Goal: Check status: Check status

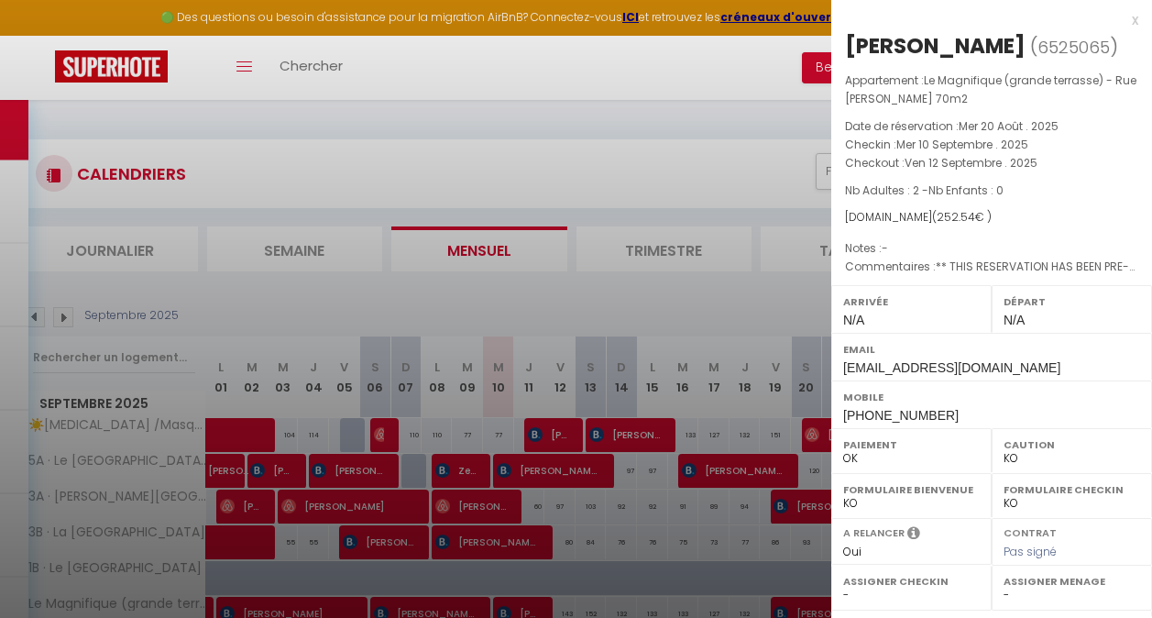
click at [462, 204] on div at bounding box center [576, 309] width 1152 height 618
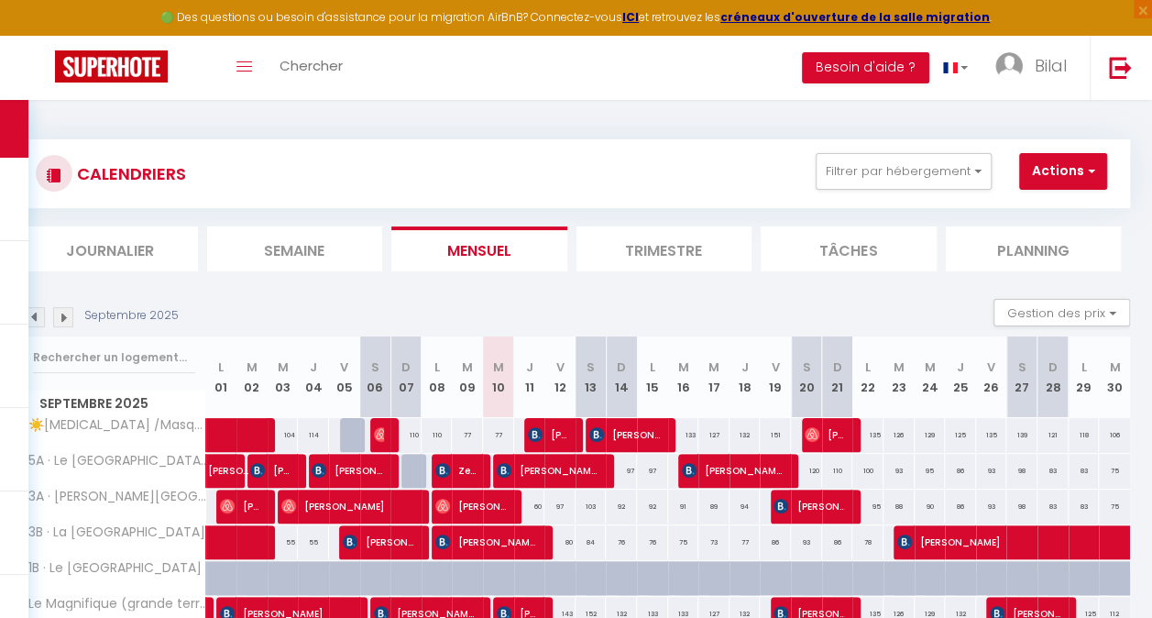
click at [44, 315] on img at bounding box center [35, 317] width 20 height 20
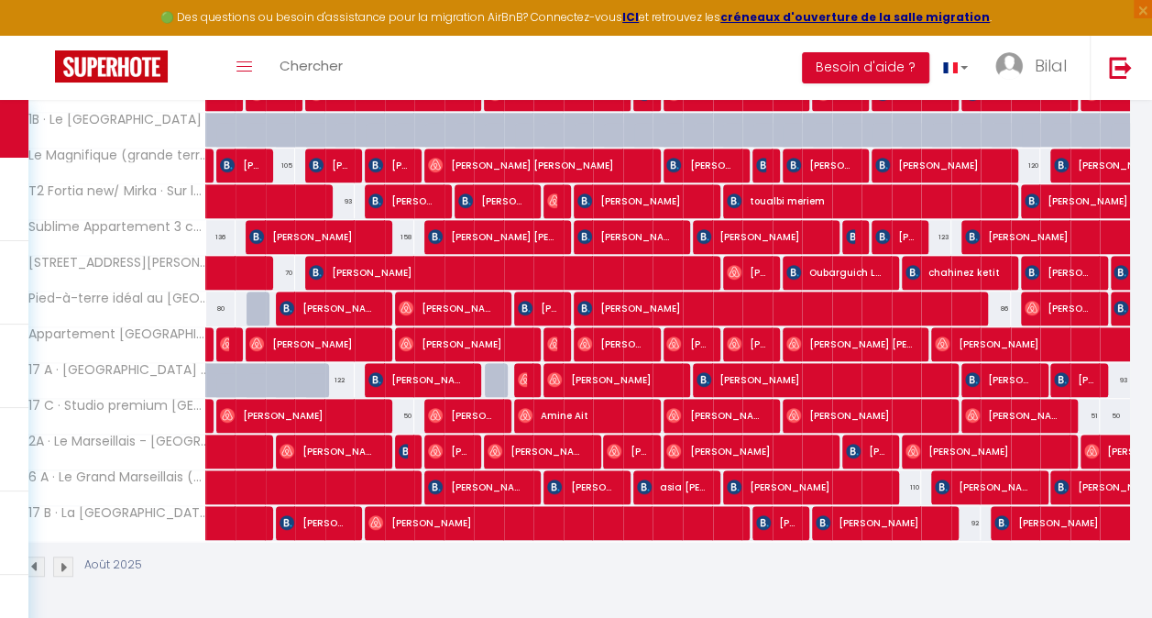
scroll to position [272, 0]
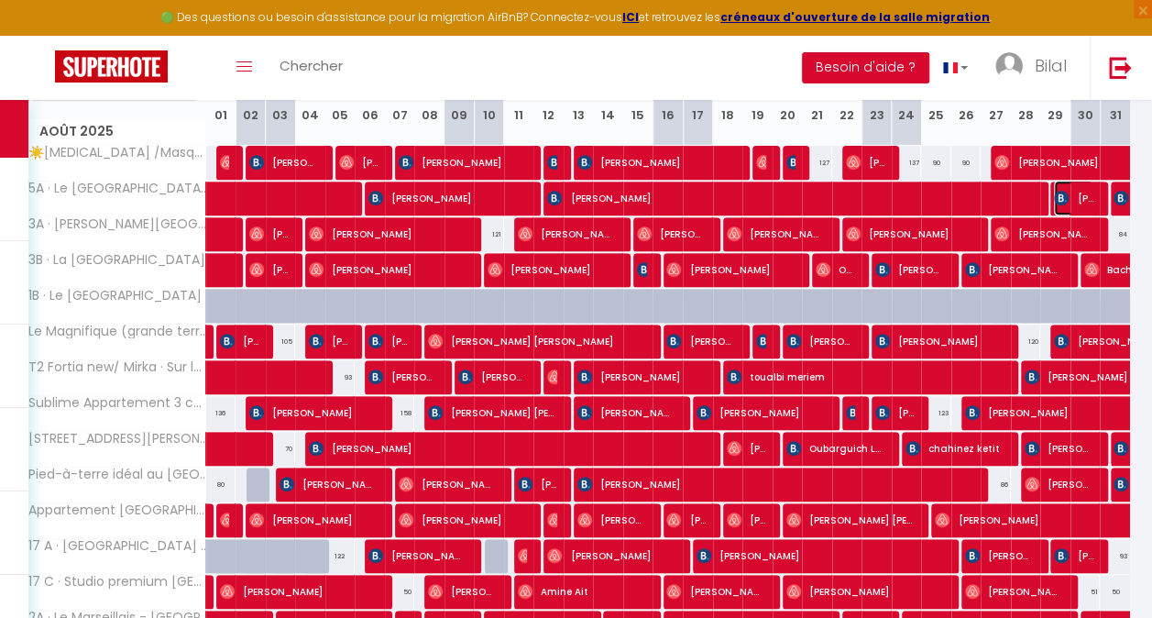
click at [1070, 201] on span "[PERSON_NAME]" at bounding box center [1073, 198] width 39 height 35
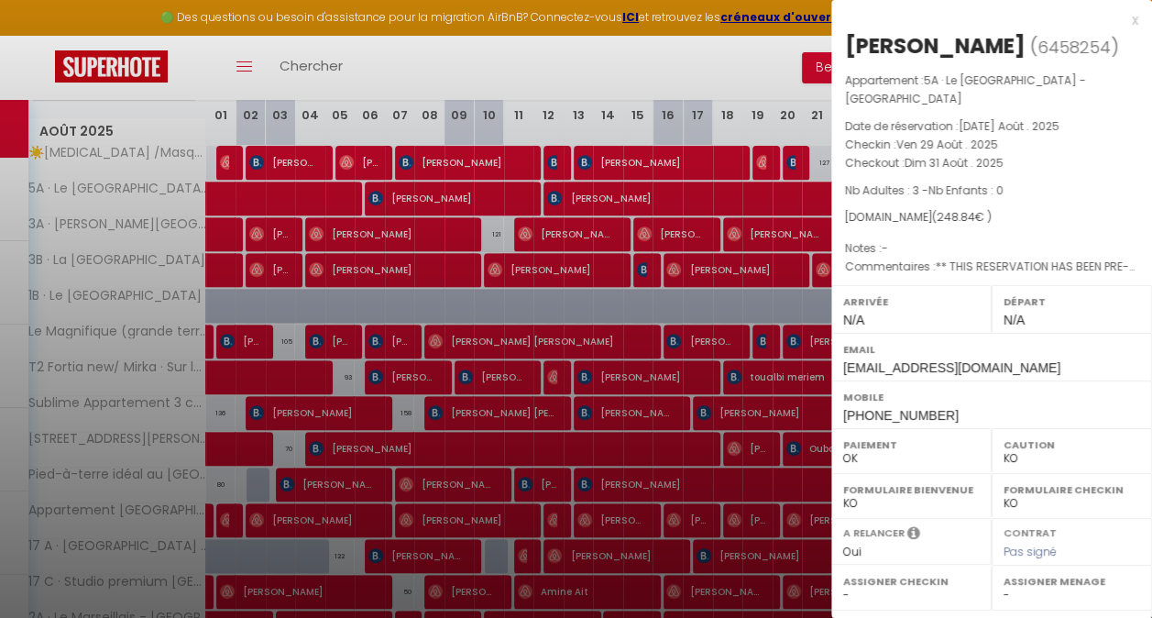
click at [774, 236] on div at bounding box center [576, 309] width 1152 height 618
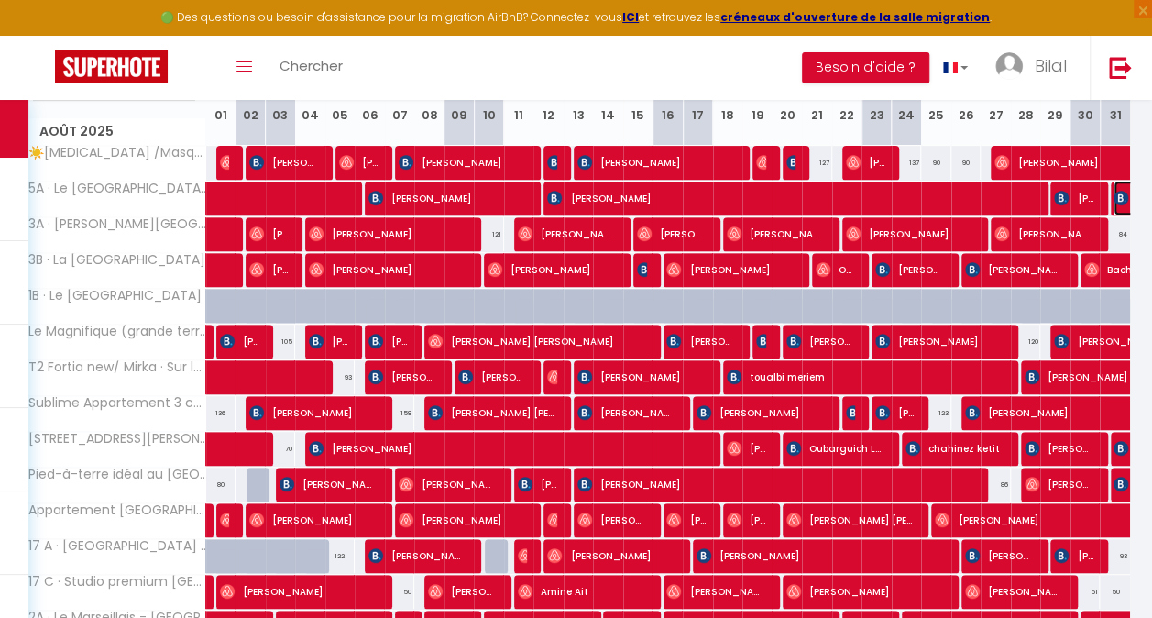
click at [1113, 196] on img at bounding box center [1120, 198] width 15 height 15
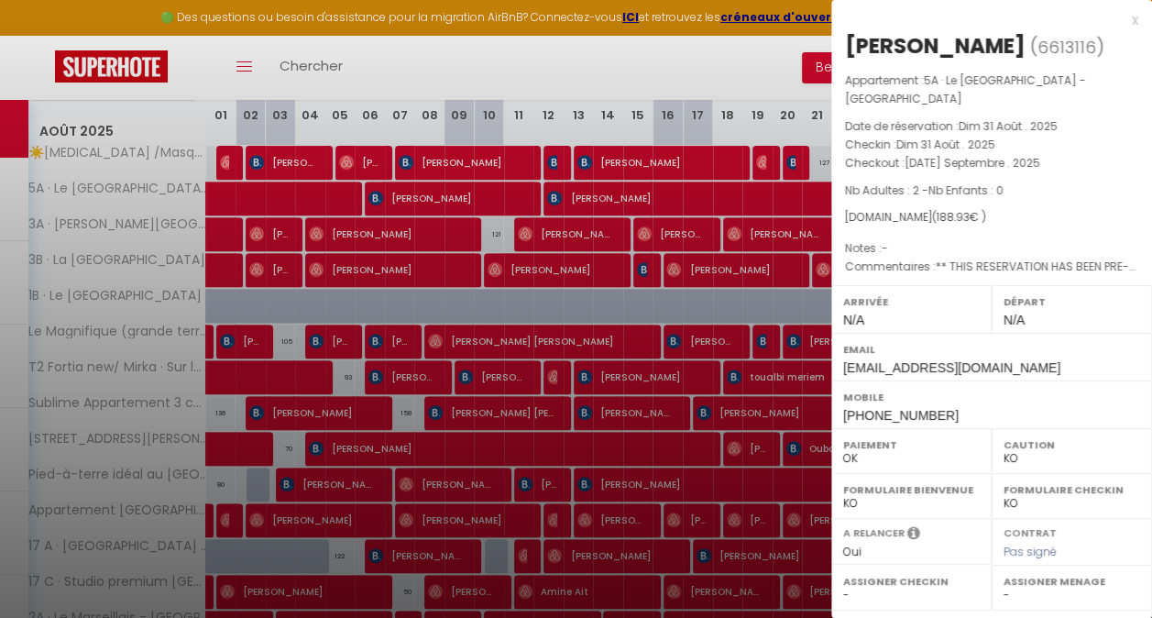
drag, startPoint x: 462, startPoint y: 460, endPoint x: 449, endPoint y: 443, distance: 20.9
click at [462, 460] on div at bounding box center [576, 309] width 1152 height 618
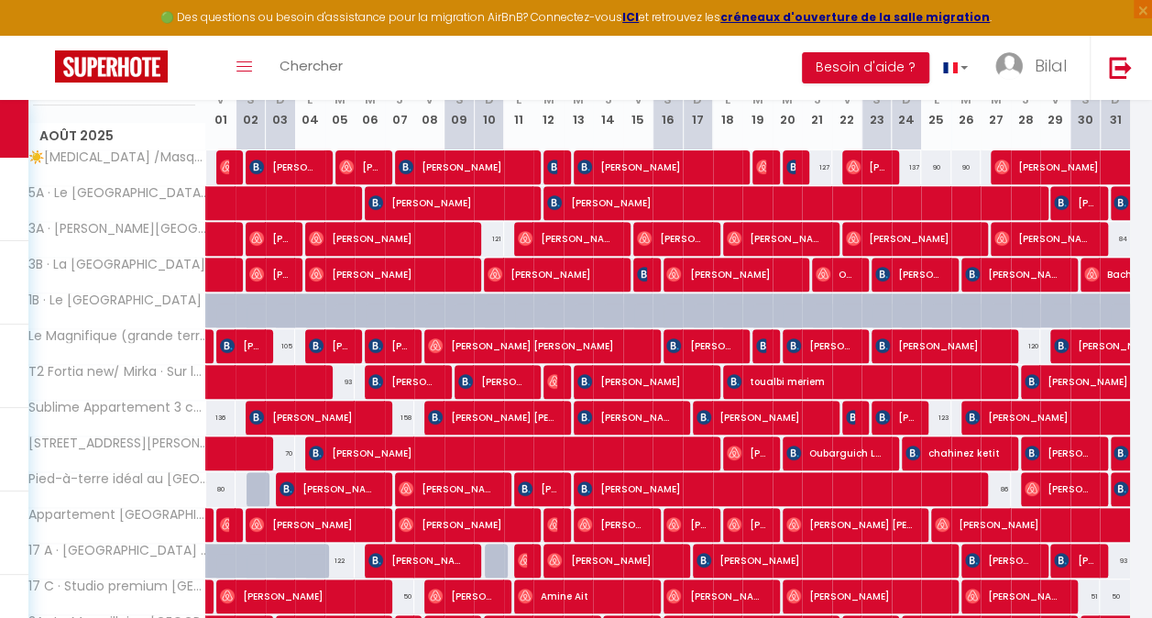
scroll to position [364, 0]
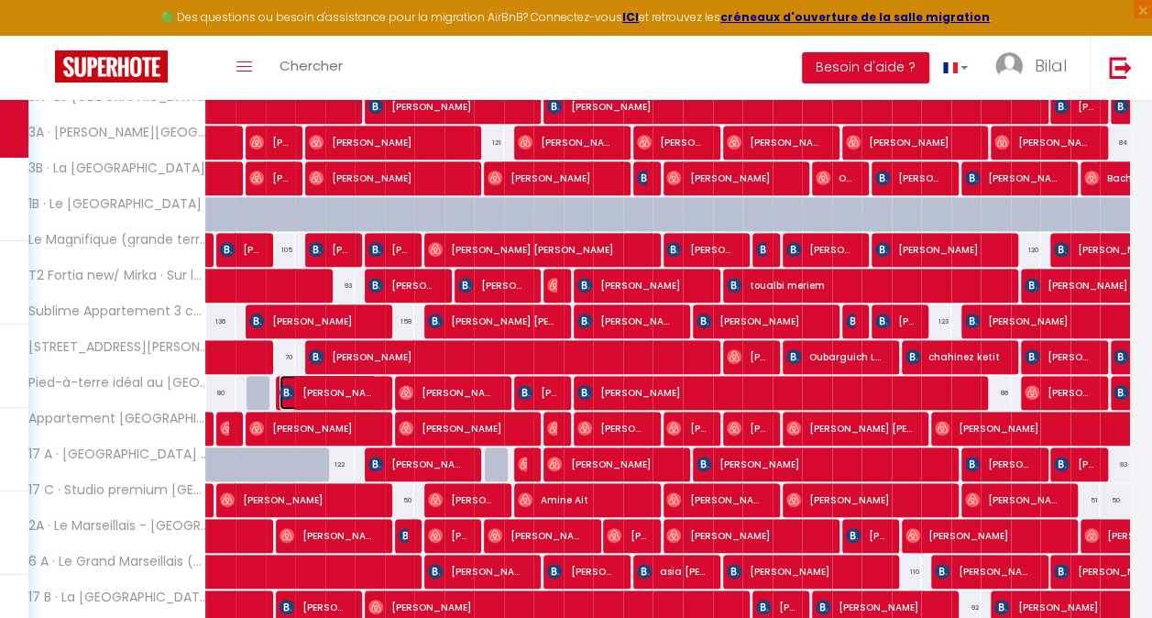
click at [357, 389] on span "[PERSON_NAME]" at bounding box center [328, 392] width 98 height 35
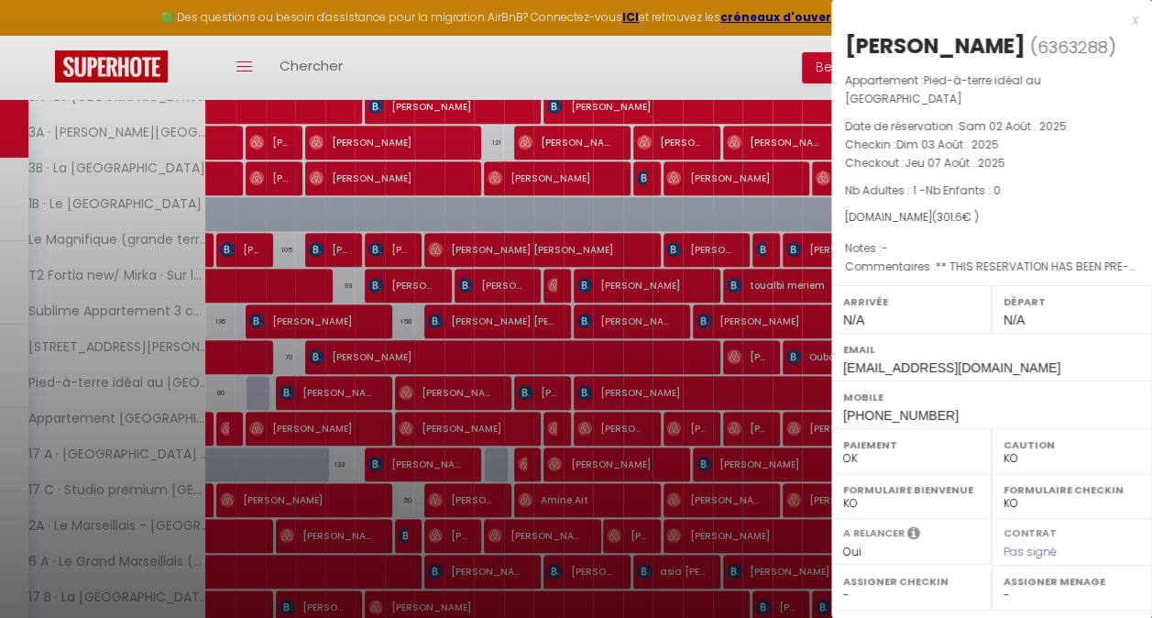
click at [357, 389] on div at bounding box center [576, 309] width 1152 height 618
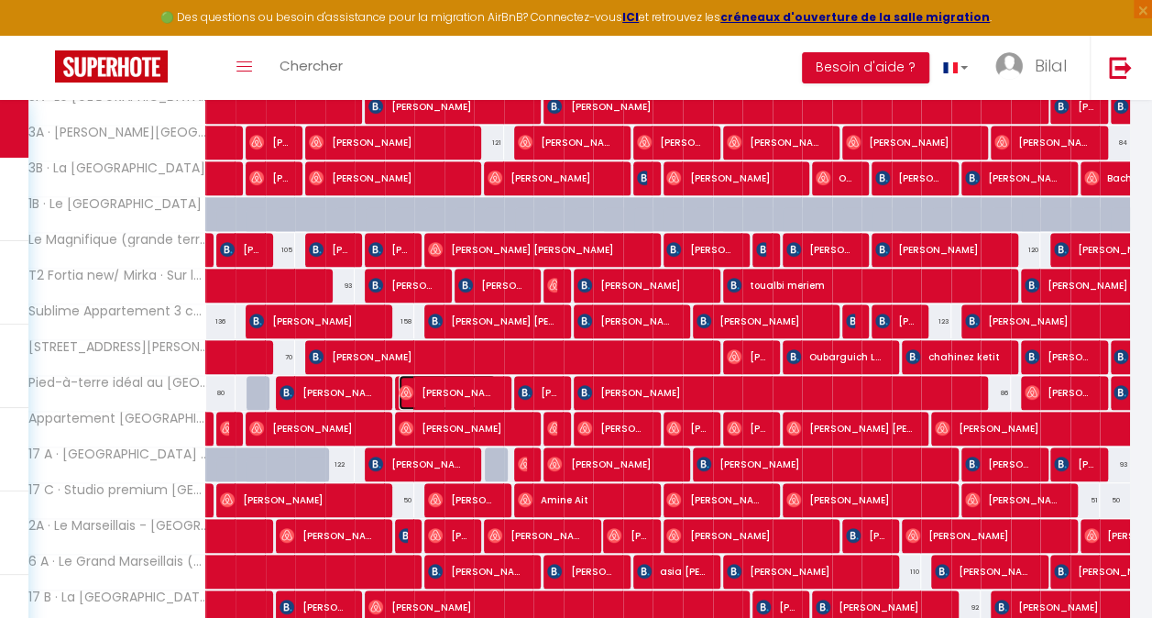
click at [430, 386] on span "[PERSON_NAME]" at bounding box center [448, 392] width 98 height 35
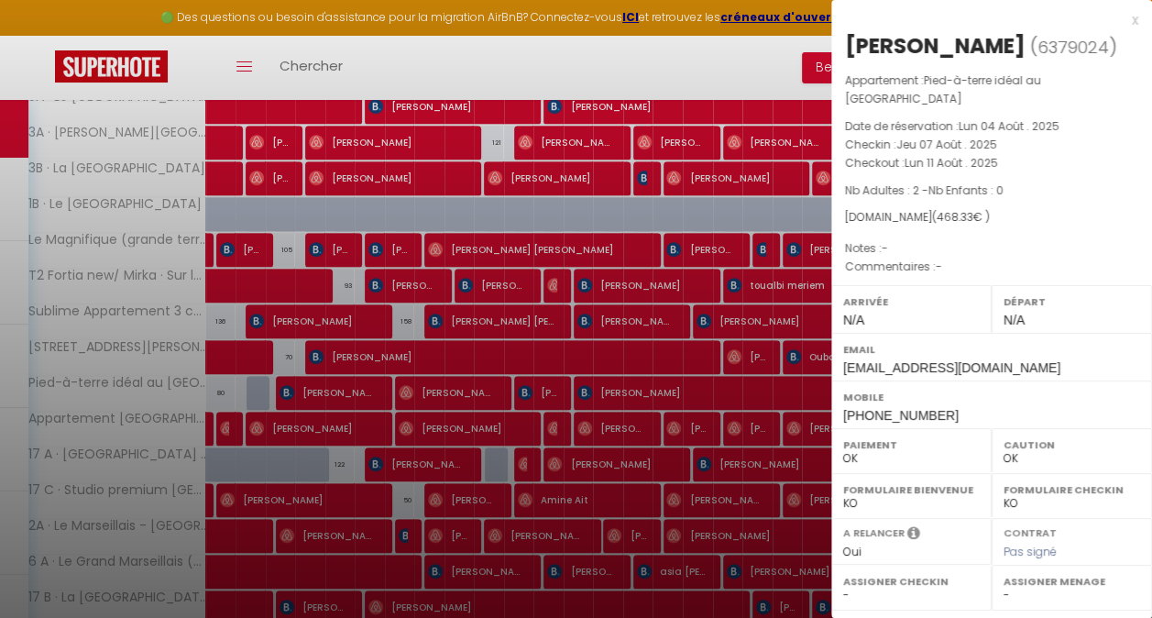
click at [330, 354] on div at bounding box center [576, 309] width 1152 height 618
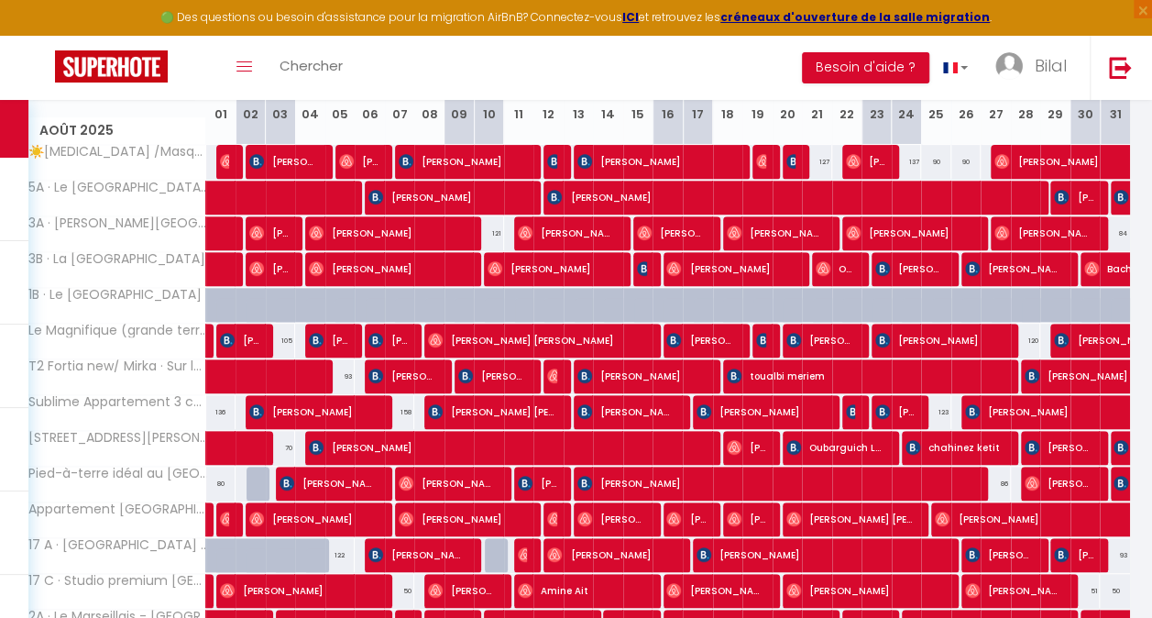
scroll to position [272, 0]
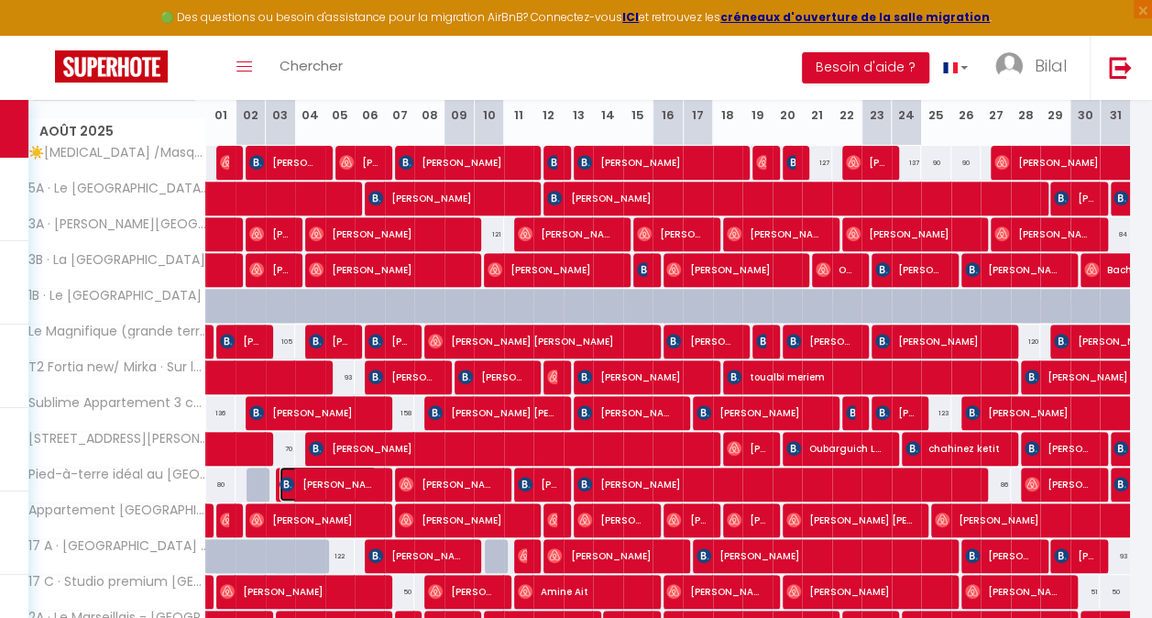
click at [301, 482] on span "[PERSON_NAME]" at bounding box center [328, 483] width 98 height 35
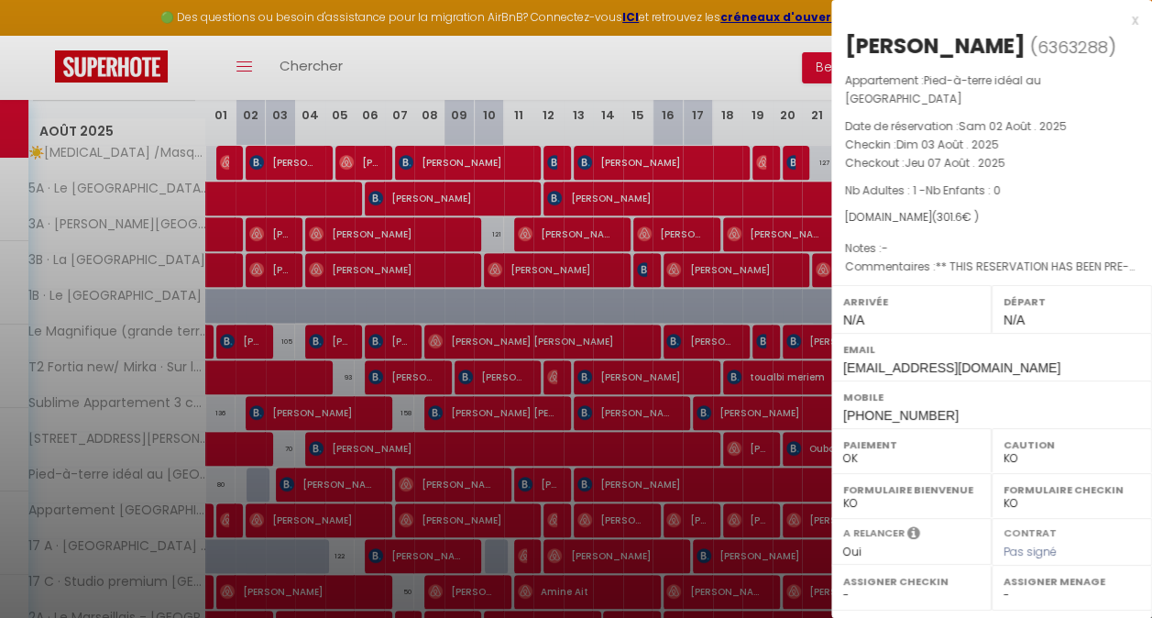
click at [301, 482] on div at bounding box center [576, 309] width 1152 height 618
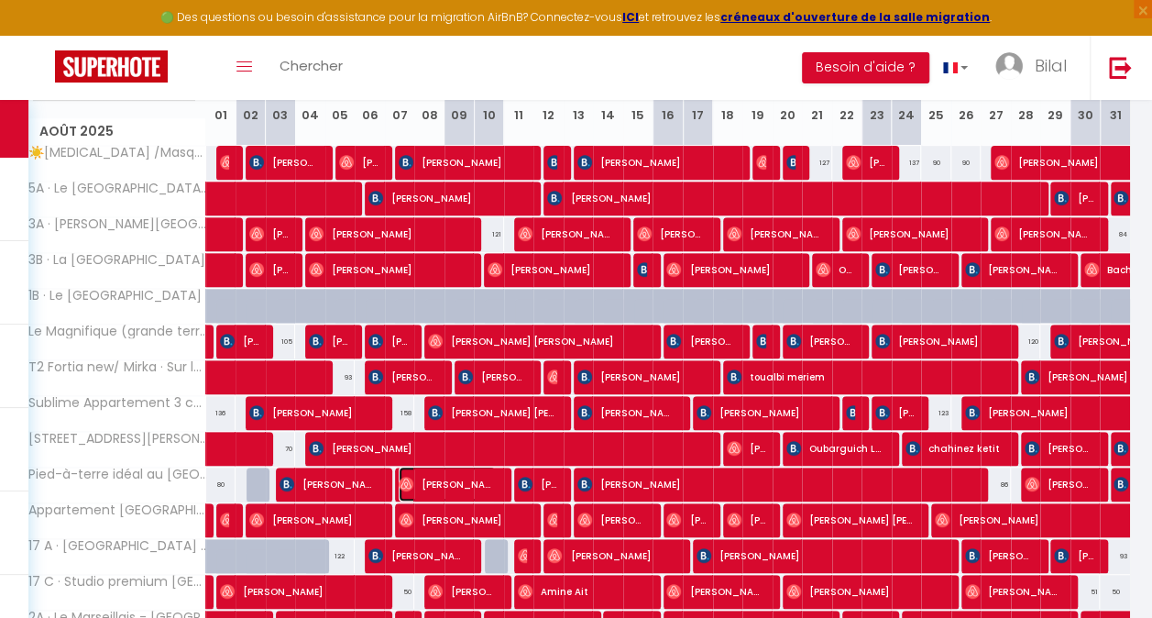
click at [475, 482] on span "[PERSON_NAME]" at bounding box center [448, 483] width 98 height 35
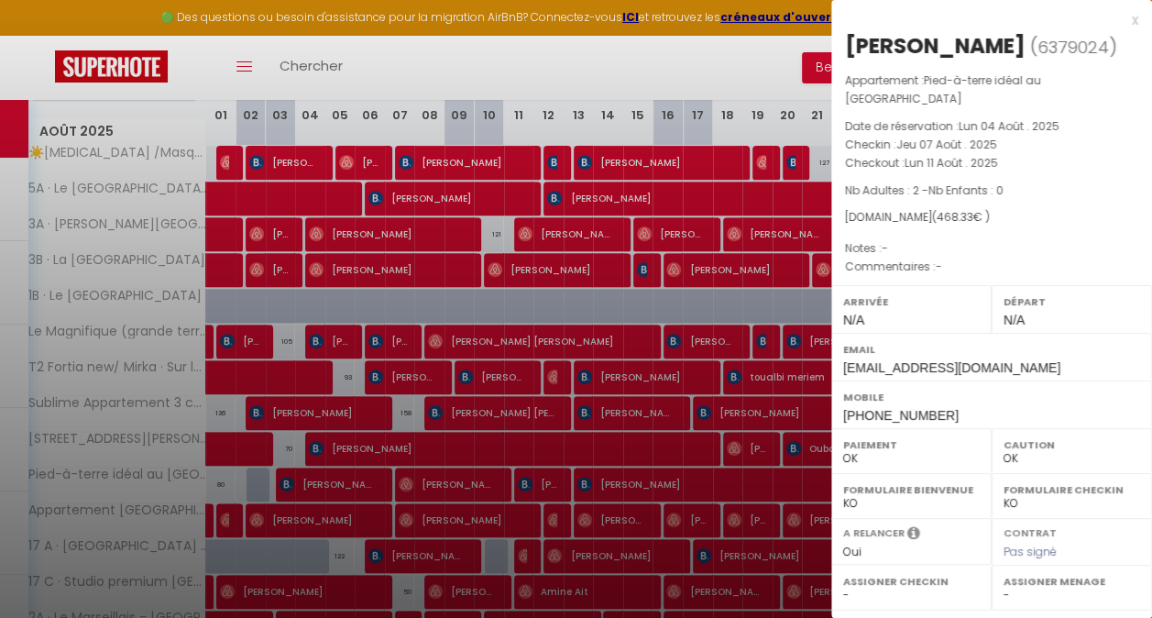
click at [334, 487] on div at bounding box center [576, 309] width 1152 height 618
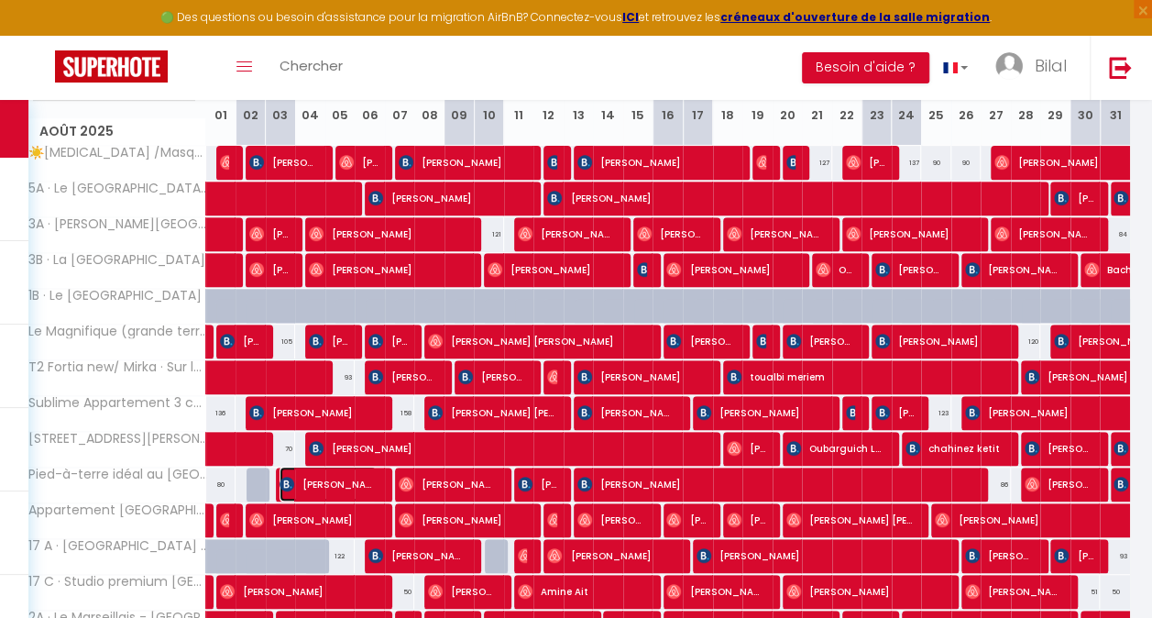
click at [337, 481] on span "[PERSON_NAME]" at bounding box center [328, 483] width 98 height 35
select select "KO"
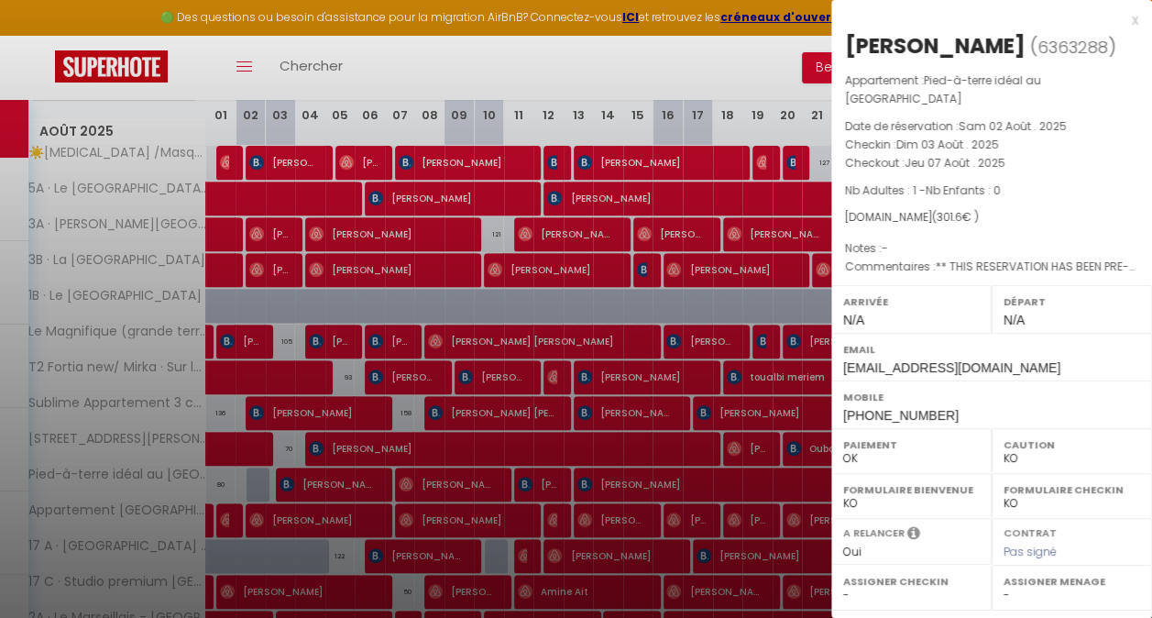
click at [337, 481] on div at bounding box center [576, 309] width 1152 height 618
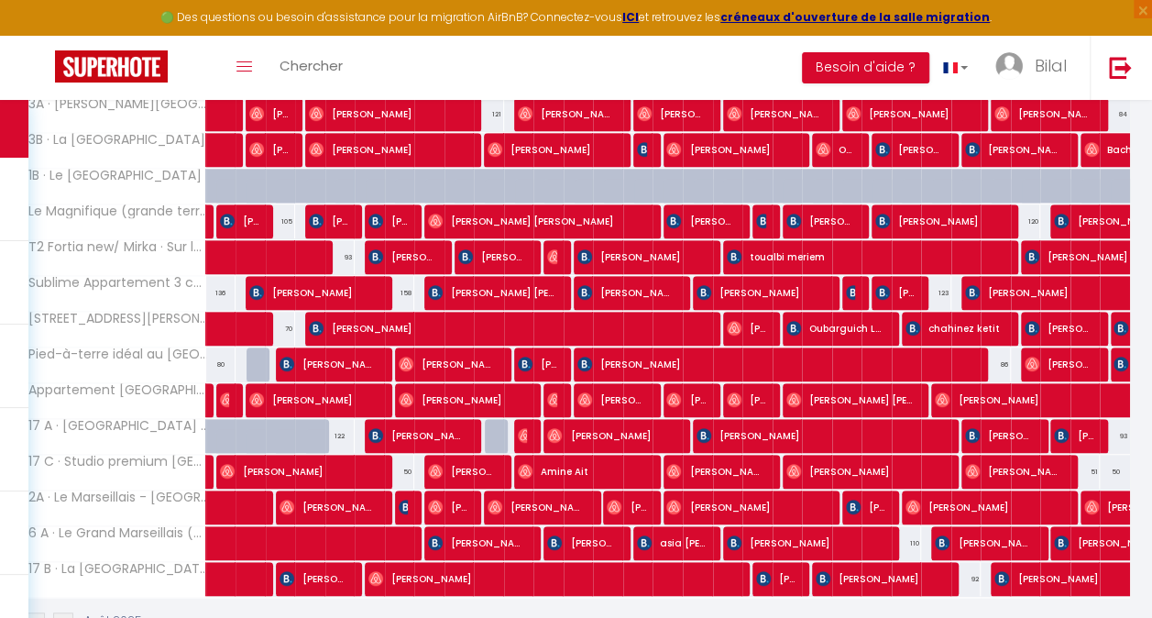
scroll to position [455, 0]
